Goal: Check status: Check status

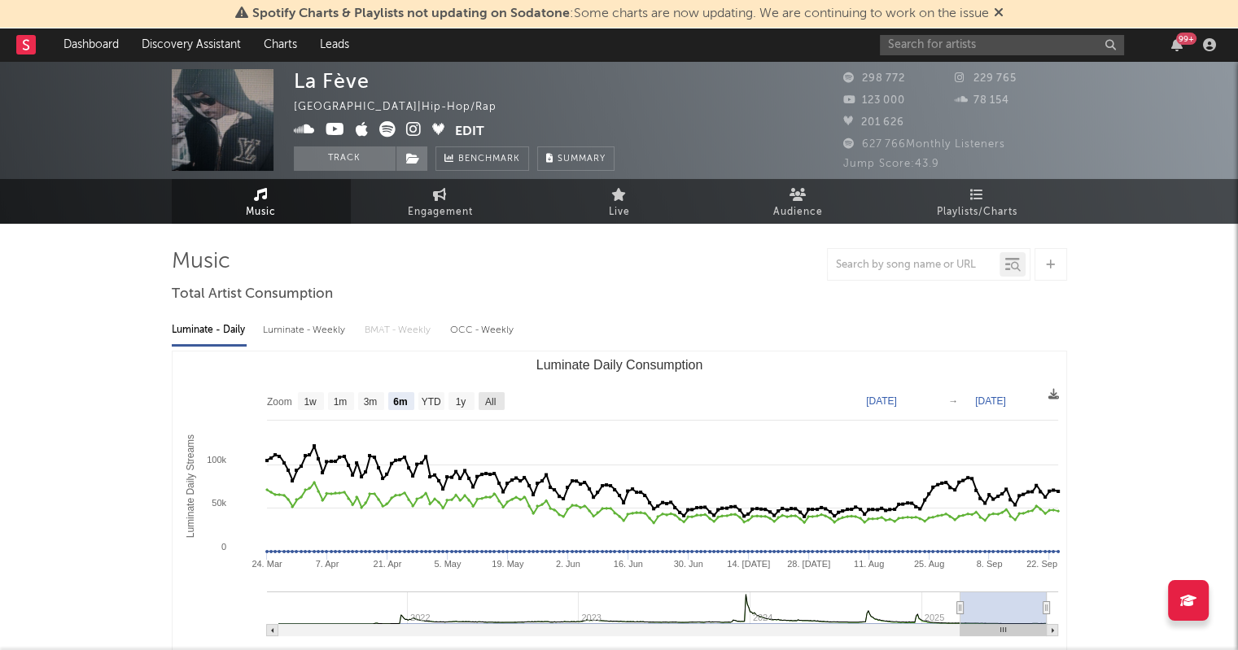
click at [480, 401] on rect "Luminate Daily Consumption" at bounding box center [491, 401] width 26 height 18
select select "All"
type input "[DATE]"
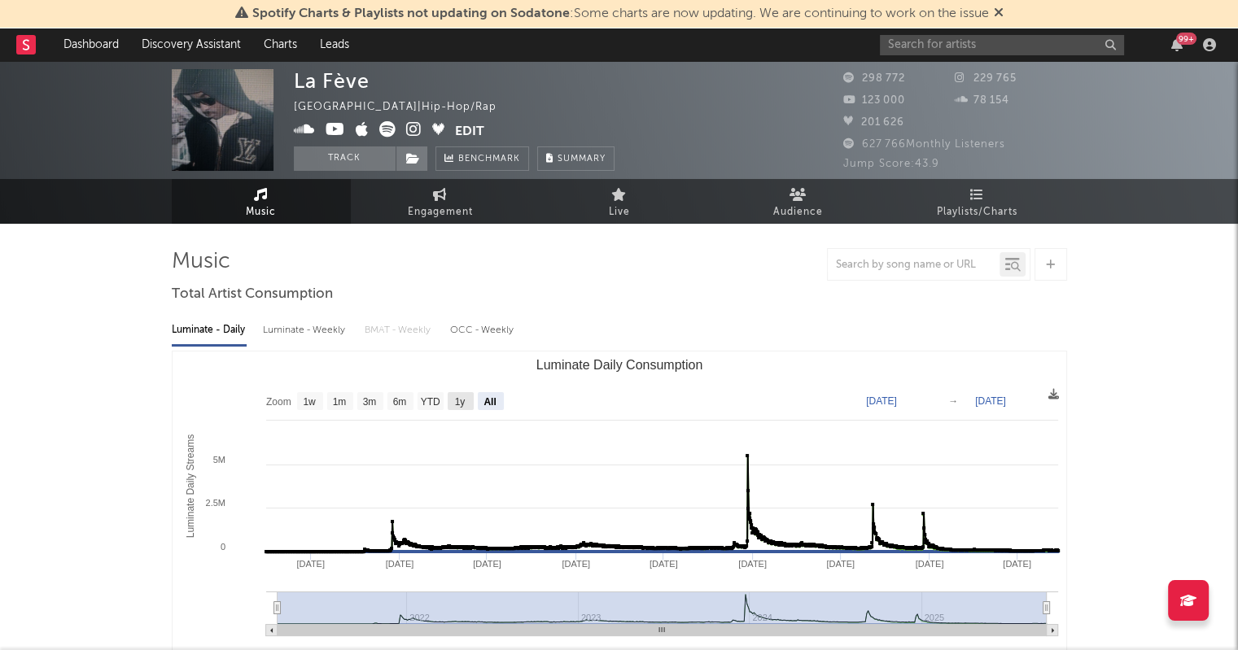
click at [461, 404] on text "1y" at bounding box center [459, 401] width 11 height 11
select select "1y"
type input "[DATE]"
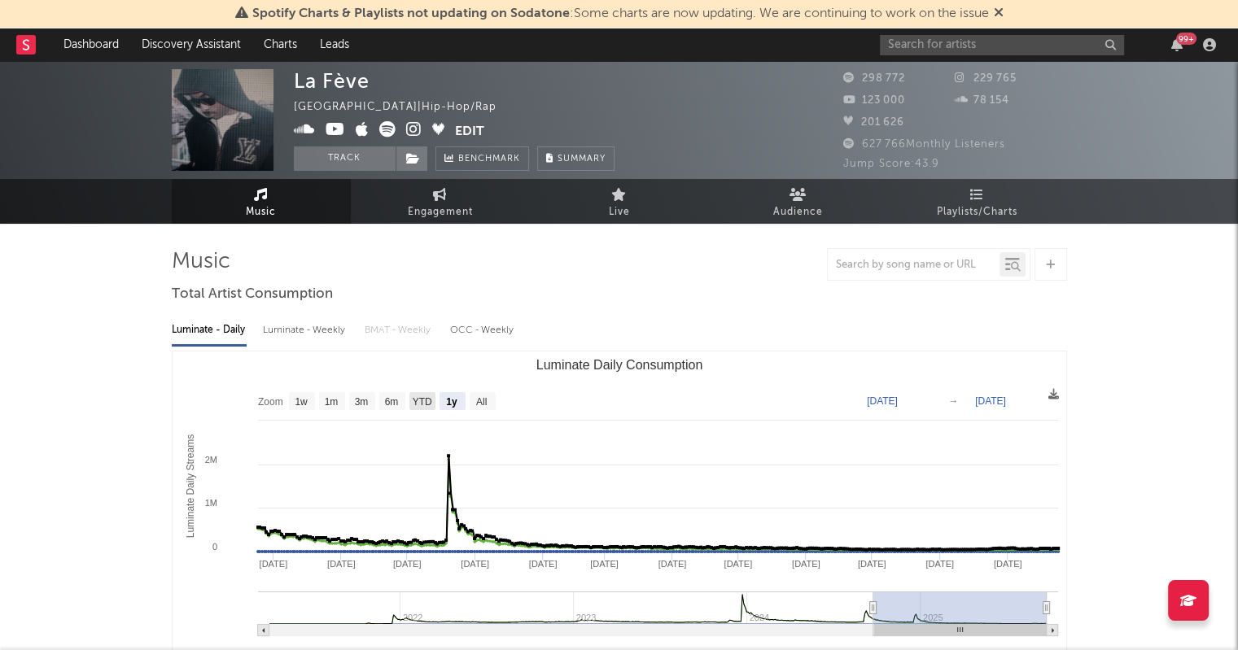
click at [424, 396] on text "YTD" at bounding box center [422, 401] width 20 height 11
select select "YTD"
type input "[DATE]"
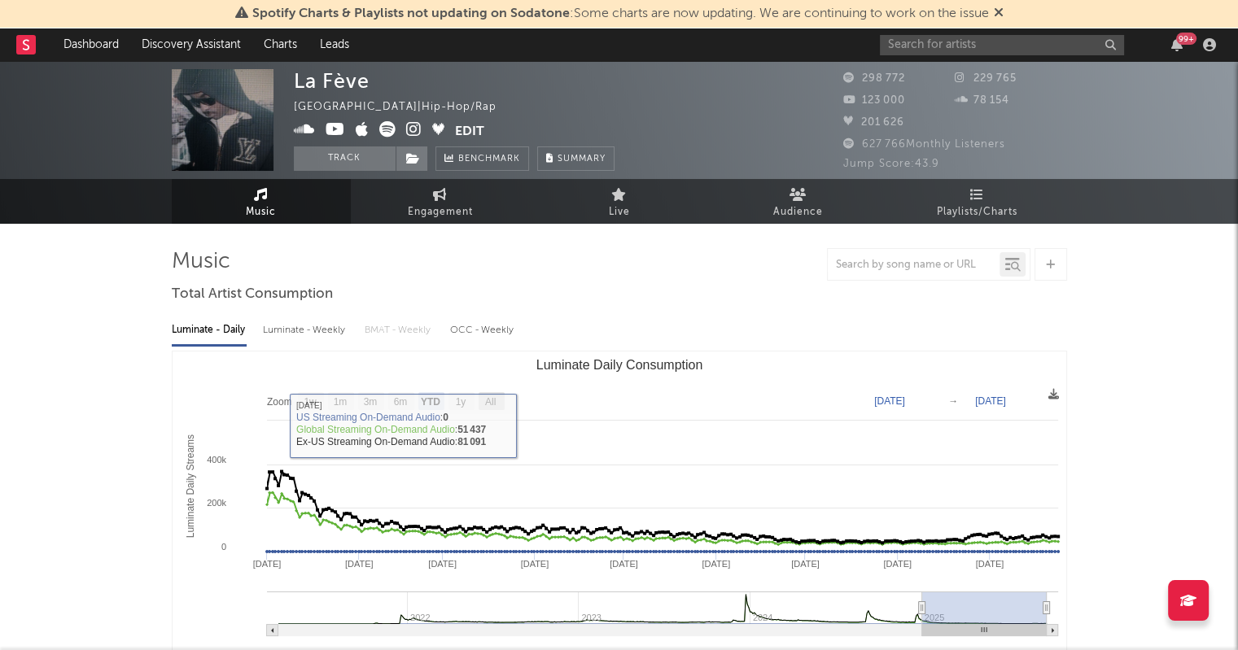
click at [495, 400] on text "All" at bounding box center [489, 401] width 11 height 11
select select "All"
type input "[DATE]"
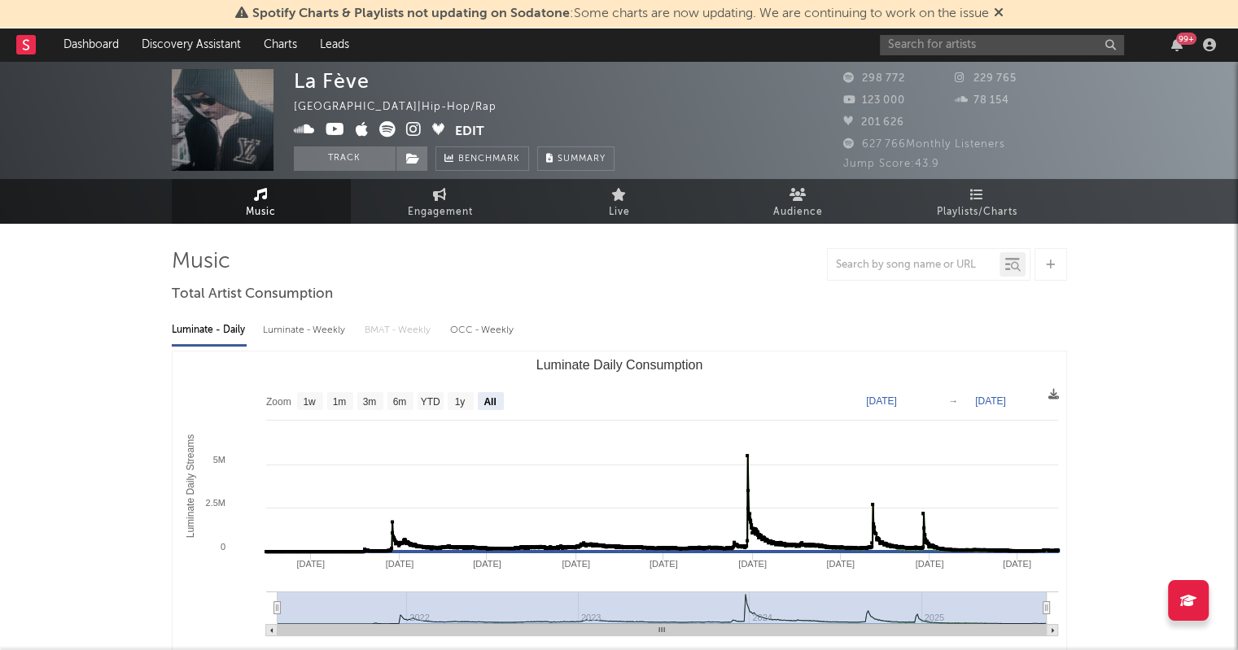
click at [290, 334] on div "Luminate - Weekly" at bounding box center [305, 331] width 85 height 28
select select "6m"
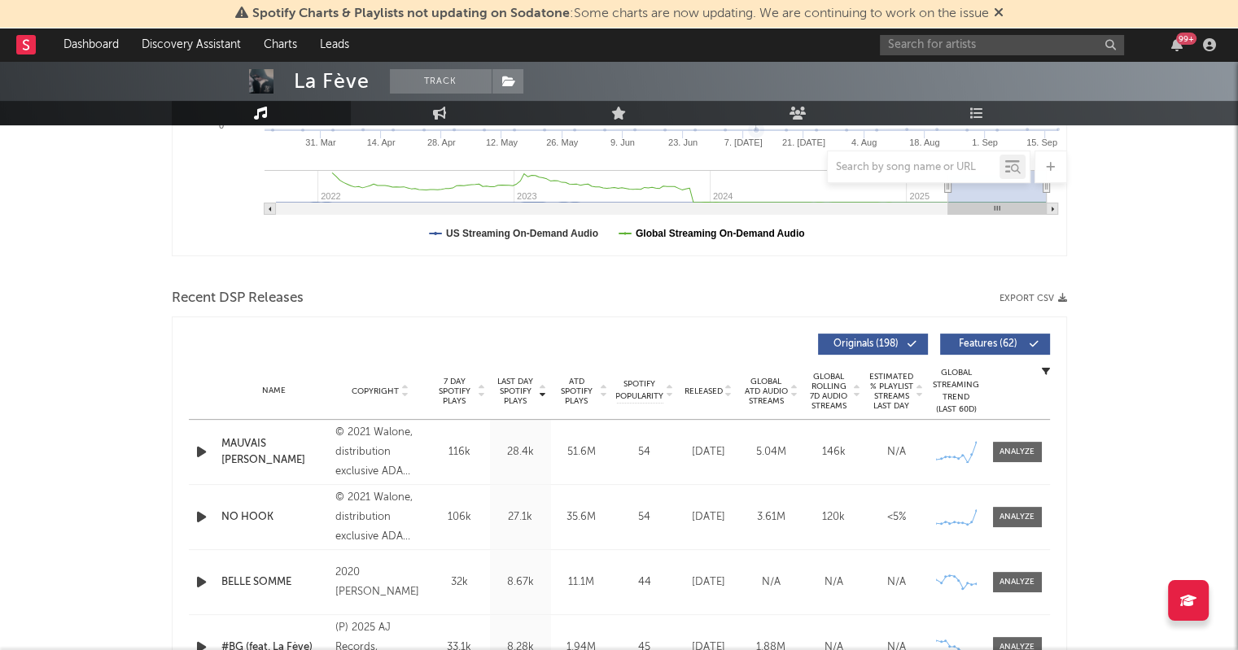
scroll to position [426, 0]
